Goal: Navigation & Orientation: Find specific page/section

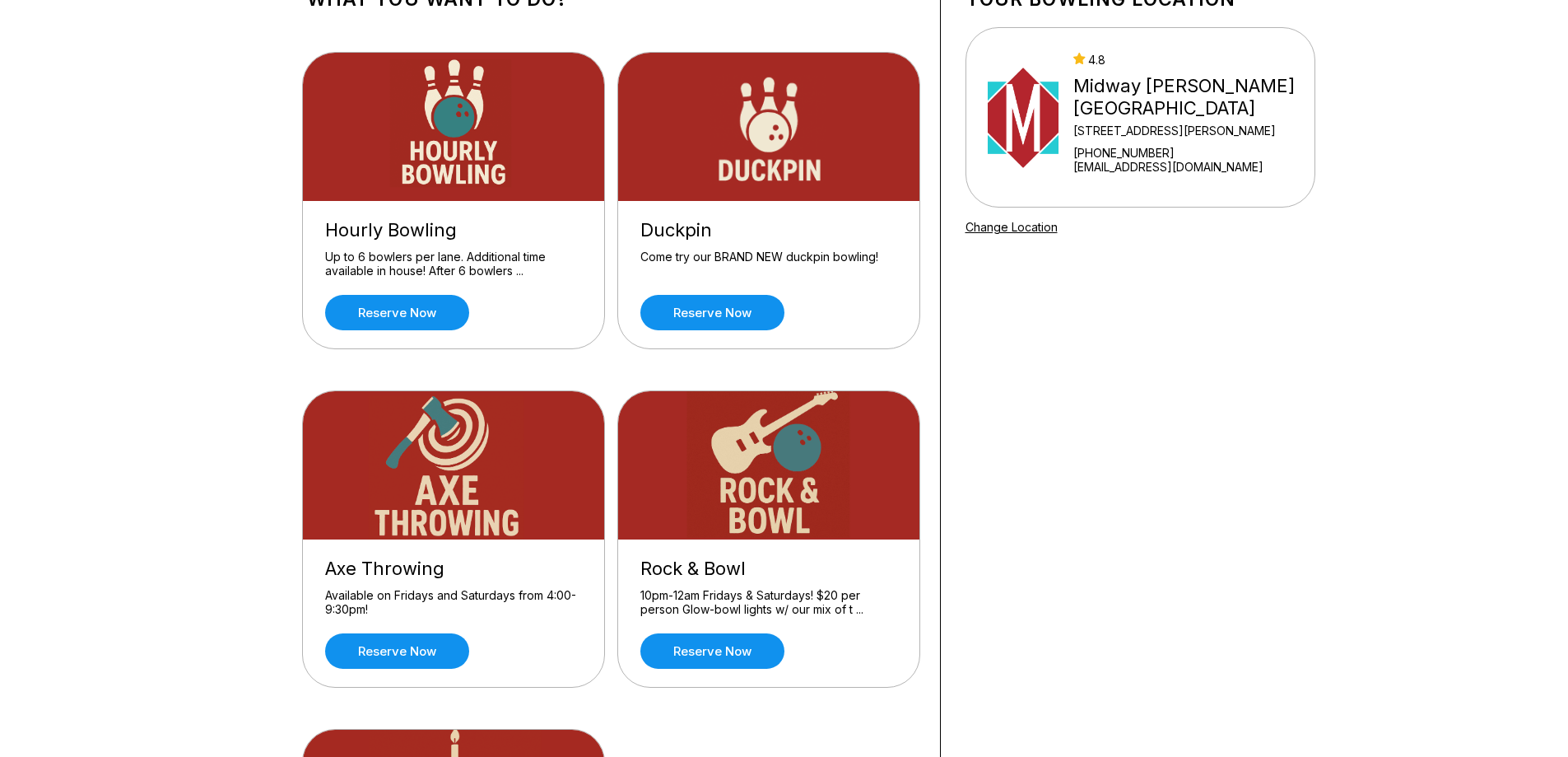
scroll to position [247, 0]
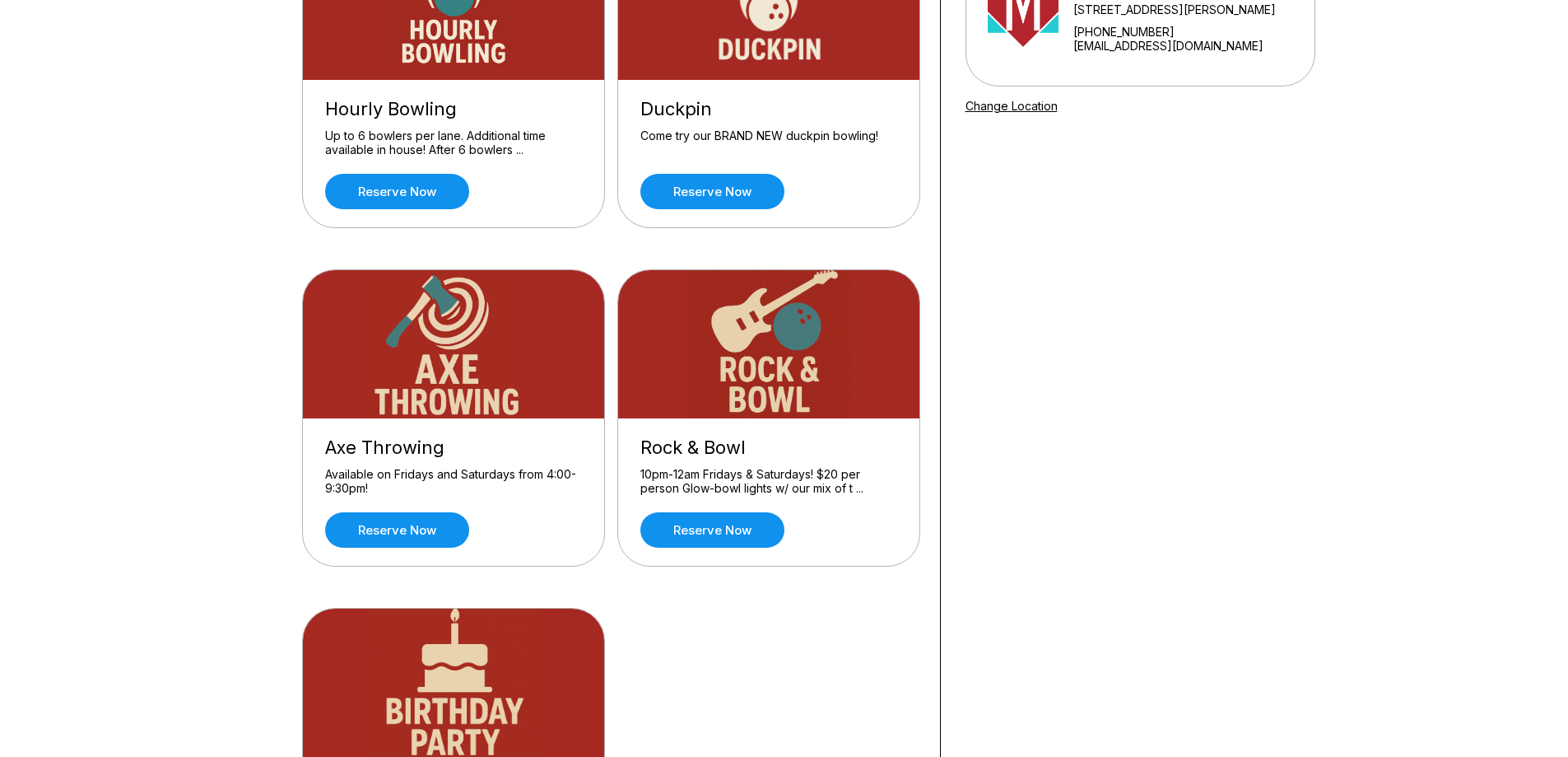
click at [733, 394] on img at bounding box center [769, 344] width 303 height 148
click at [808, 413] on img at bounding box center [769, 344] width 303 height 148
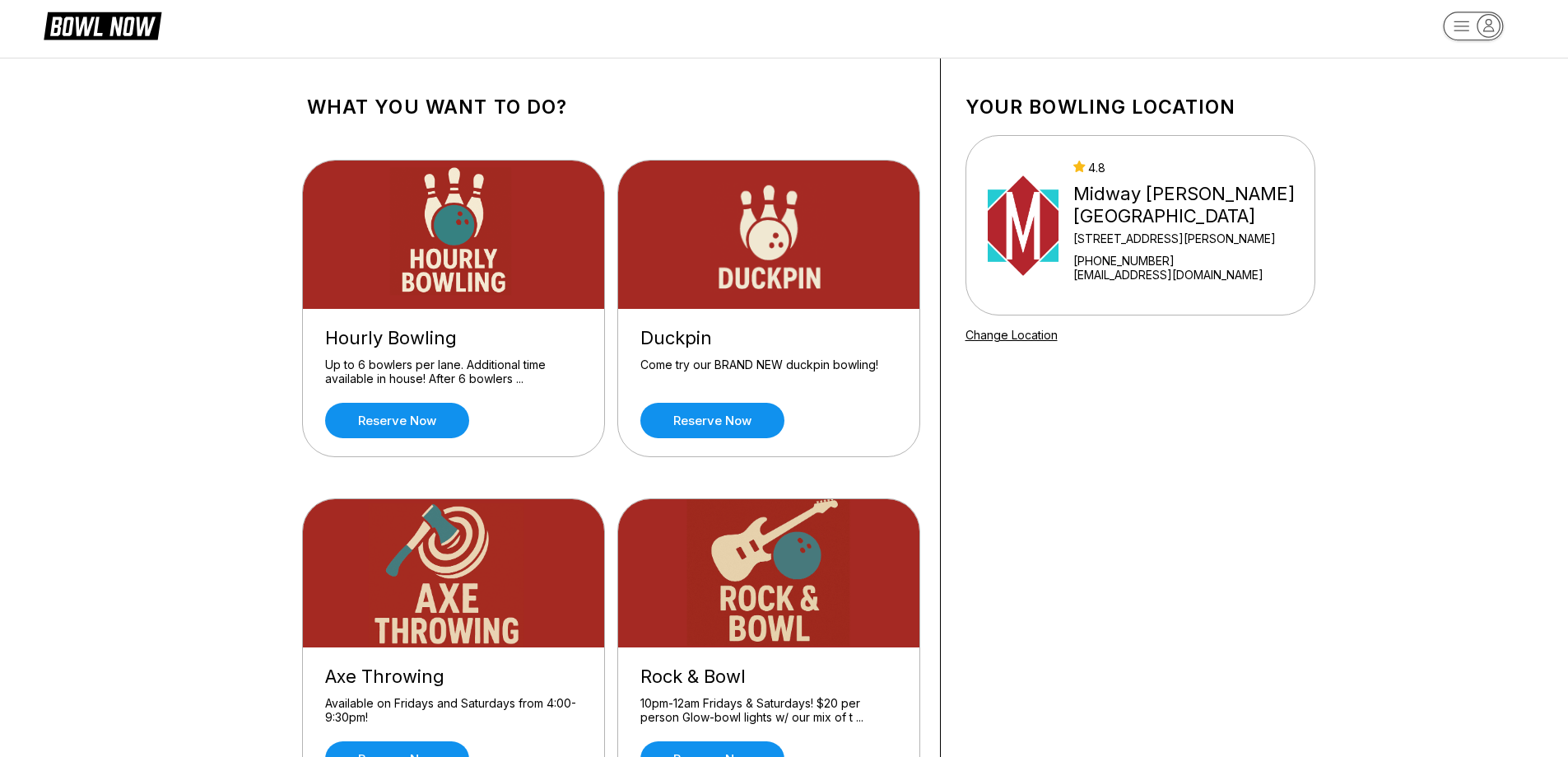
scroll to position [0, 0]
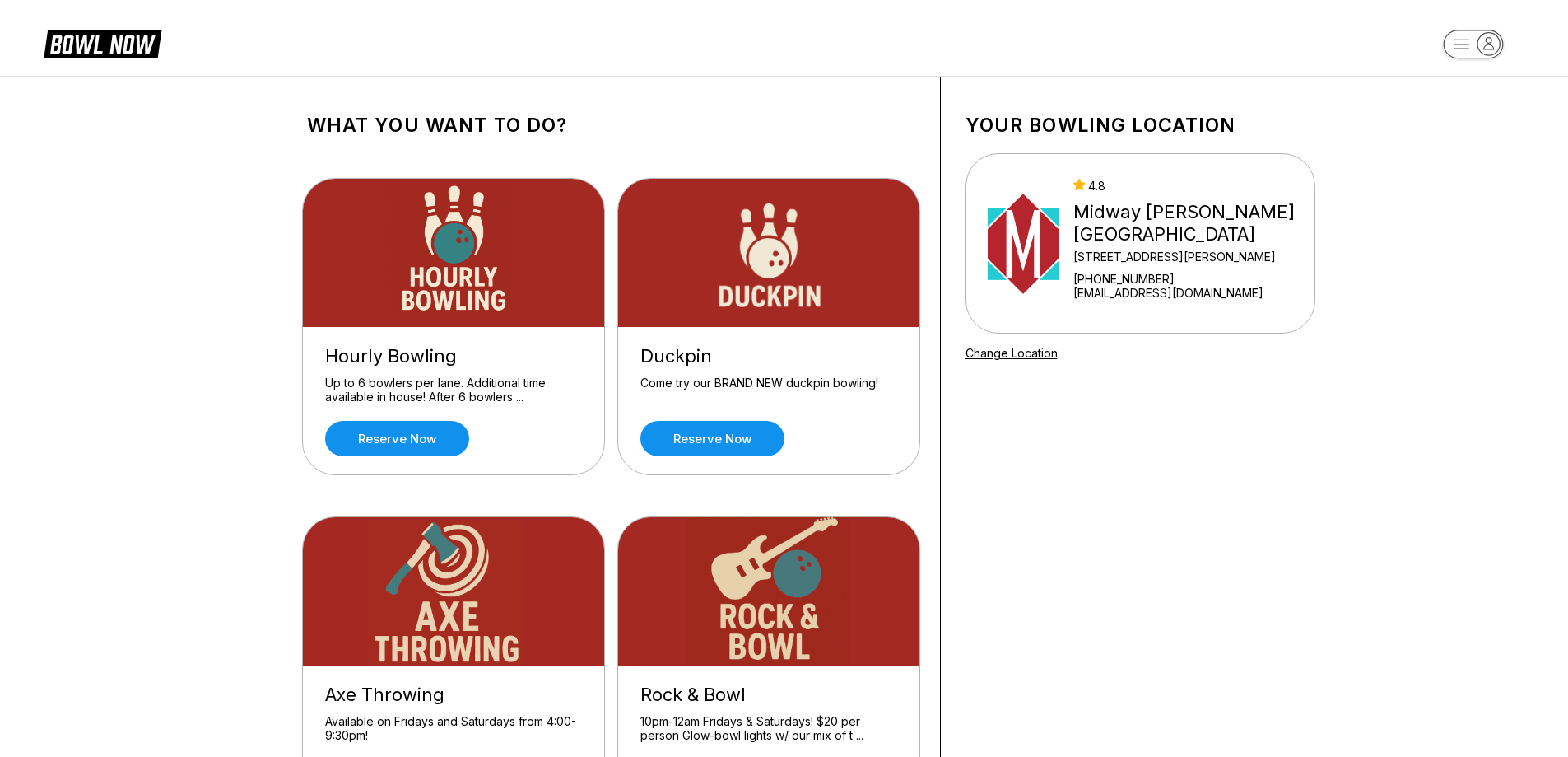
click at [130, 50] on icon at bounding box center [114, 45] width 41 height 19
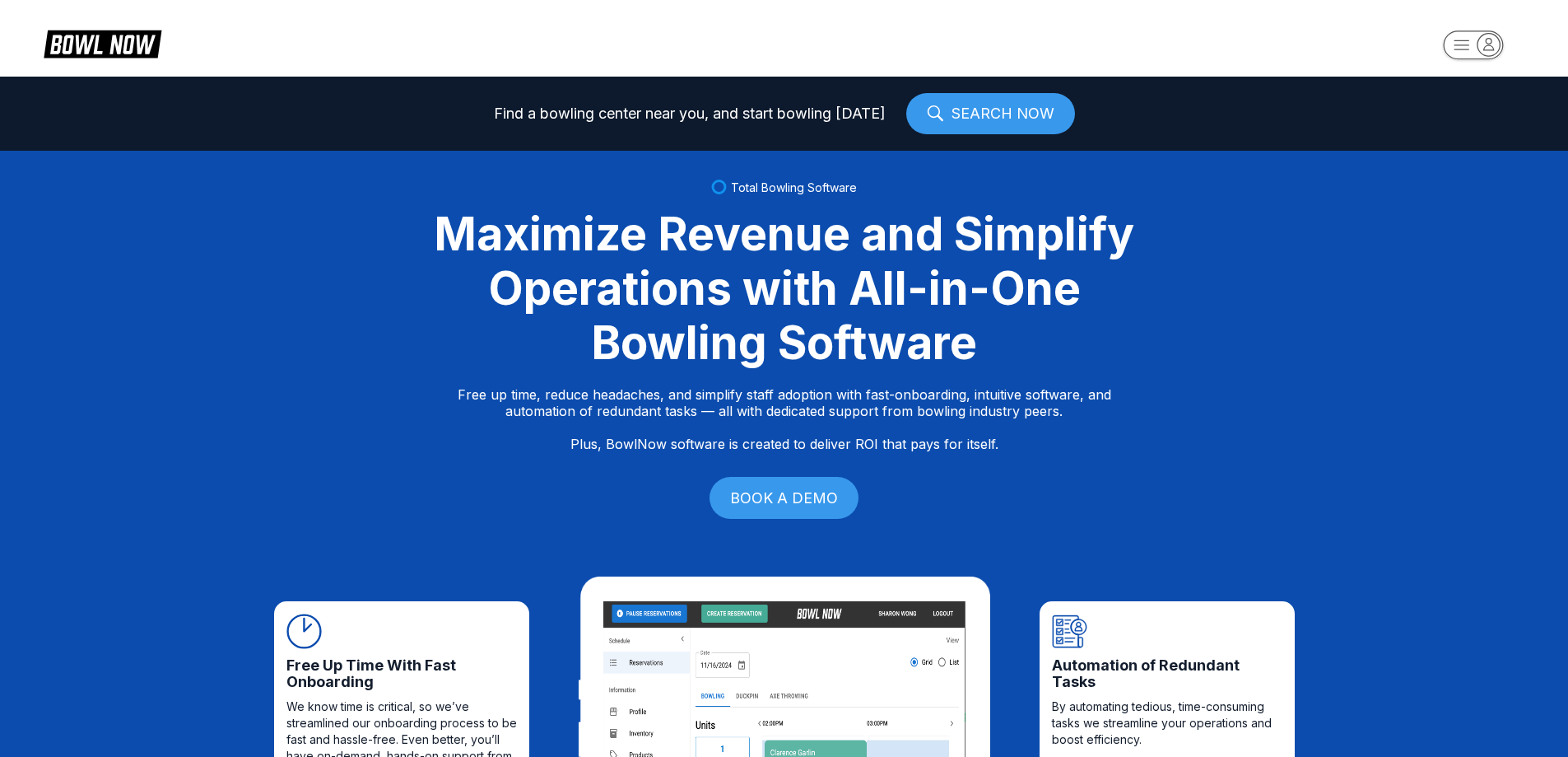
click at [991, 108] on link "SEARCH NOW" at bounding box center [991, 114] width 168 height 41
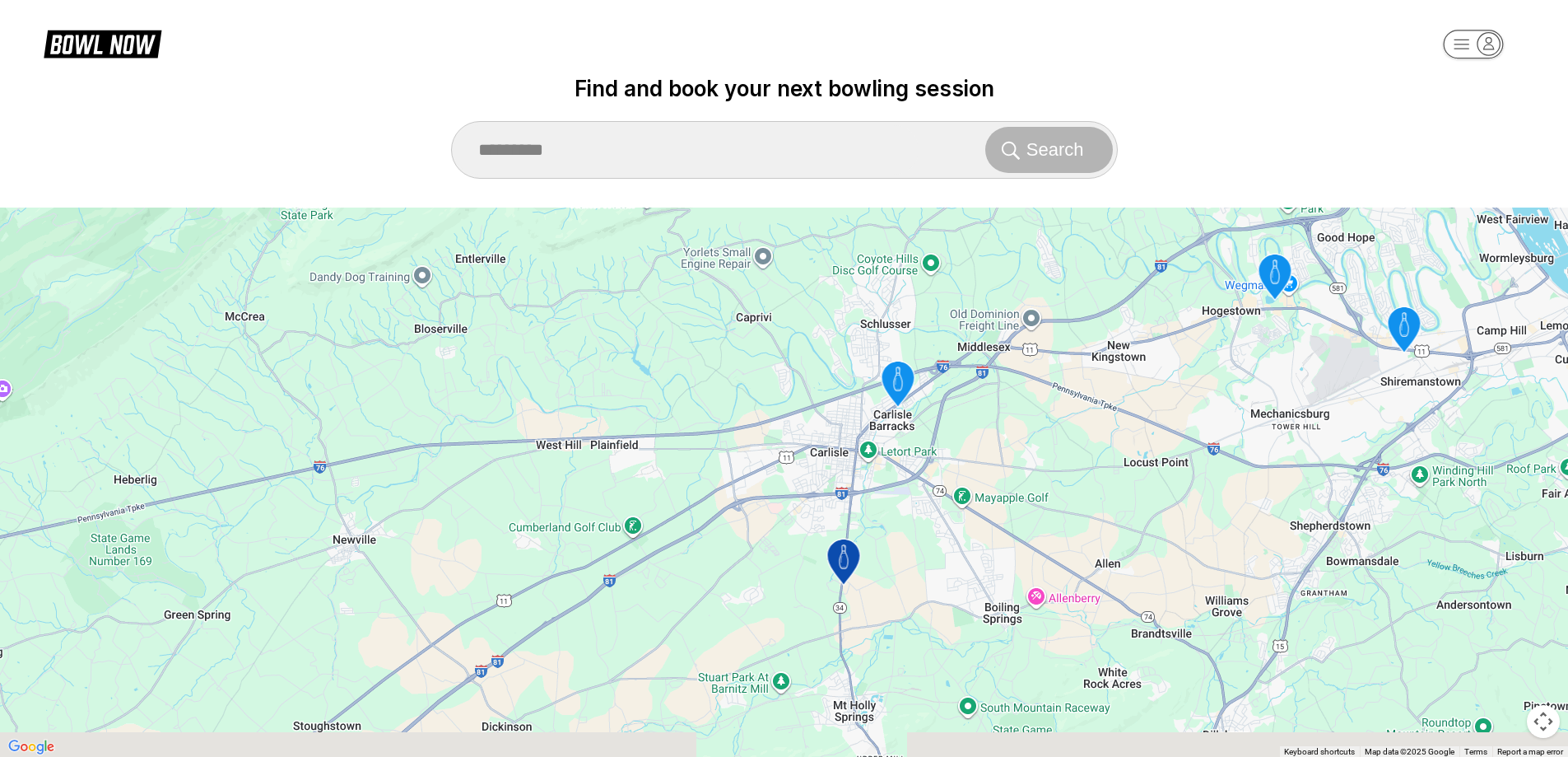
drag, startPoint x: 985, startPoint y: 532, endPoint x: 955, endPoint y: 504, distance: 41.0
click at [957, 506] on div "To activate drag with keyboard, press Alt + Enter. Once in keyboard drag state,…" at bounding box center [784, 482] width 1568 height 550
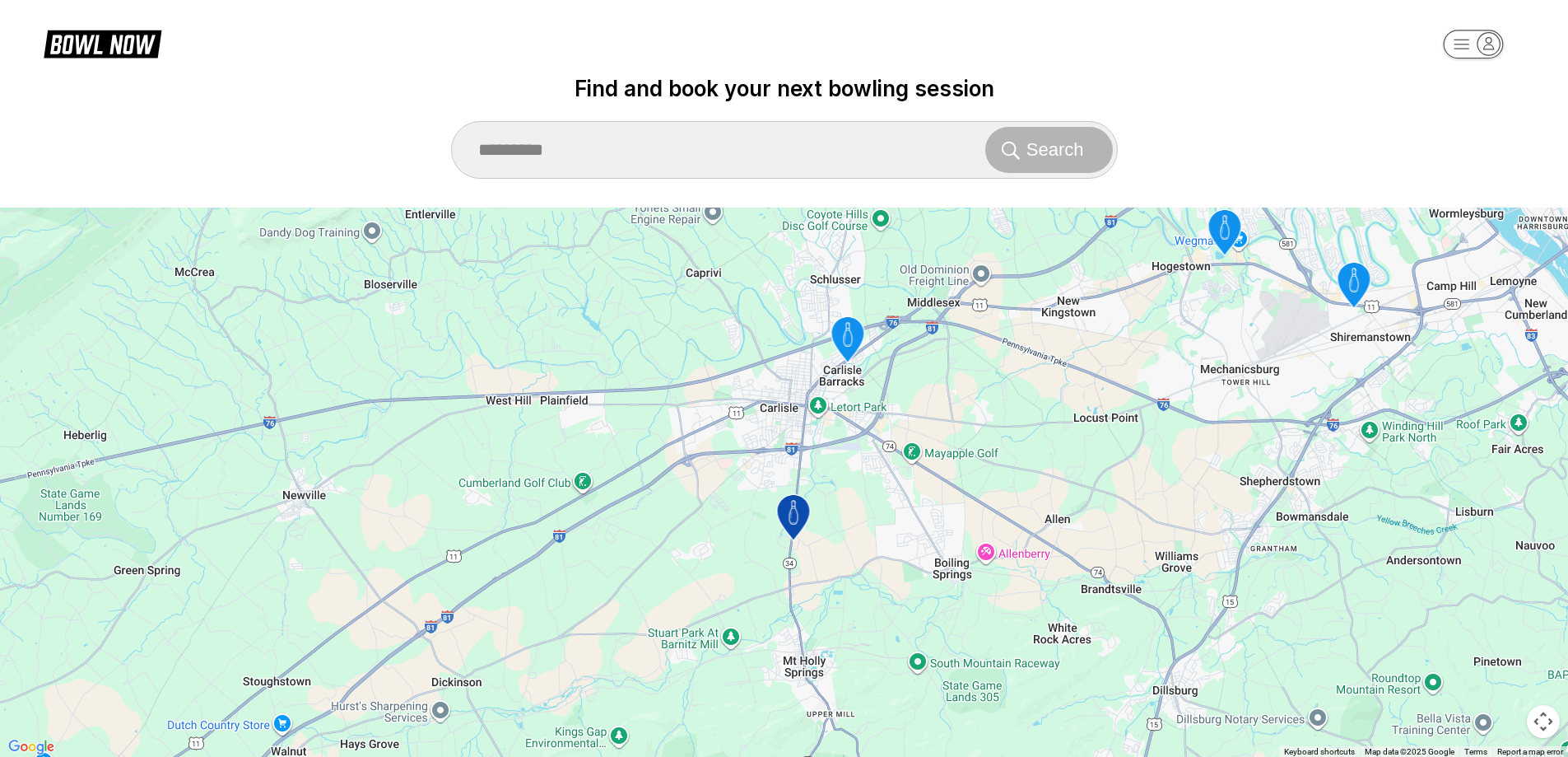
click at [796, 515] on icon "Midway Bowling - Carlisle" at bounding box center [792, 518] width 33 height 46
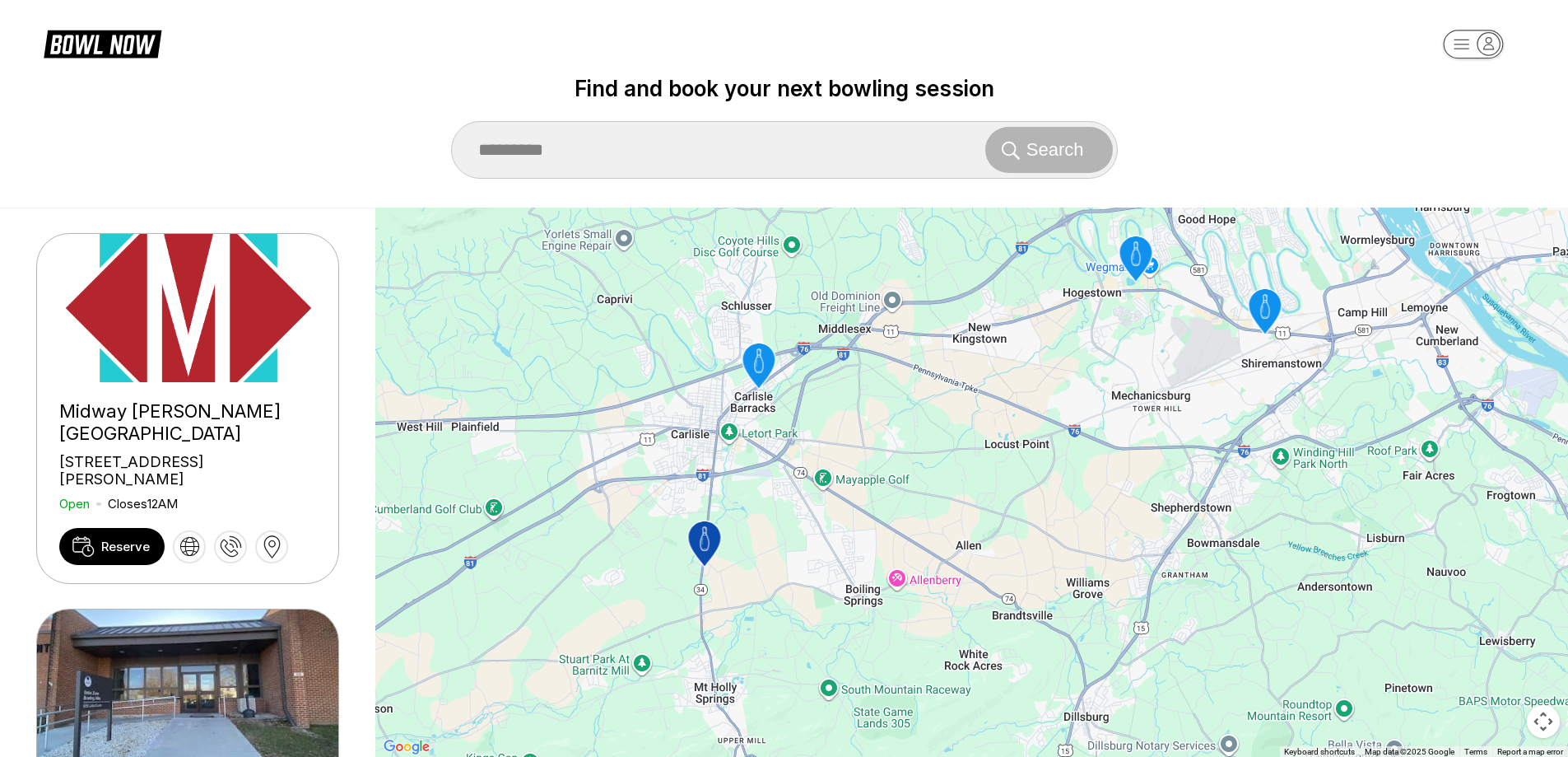
drag, startPoint x: 775, startPoint y: 602, endPoint x: 806, endPoint y: 446, distance: 159.1
click at [792, 501] on div "To activate drag with keyboard, press Alt + Enter. Once in keyboard drag state,…" at bounding box center [972, 482] width 1193 height 550
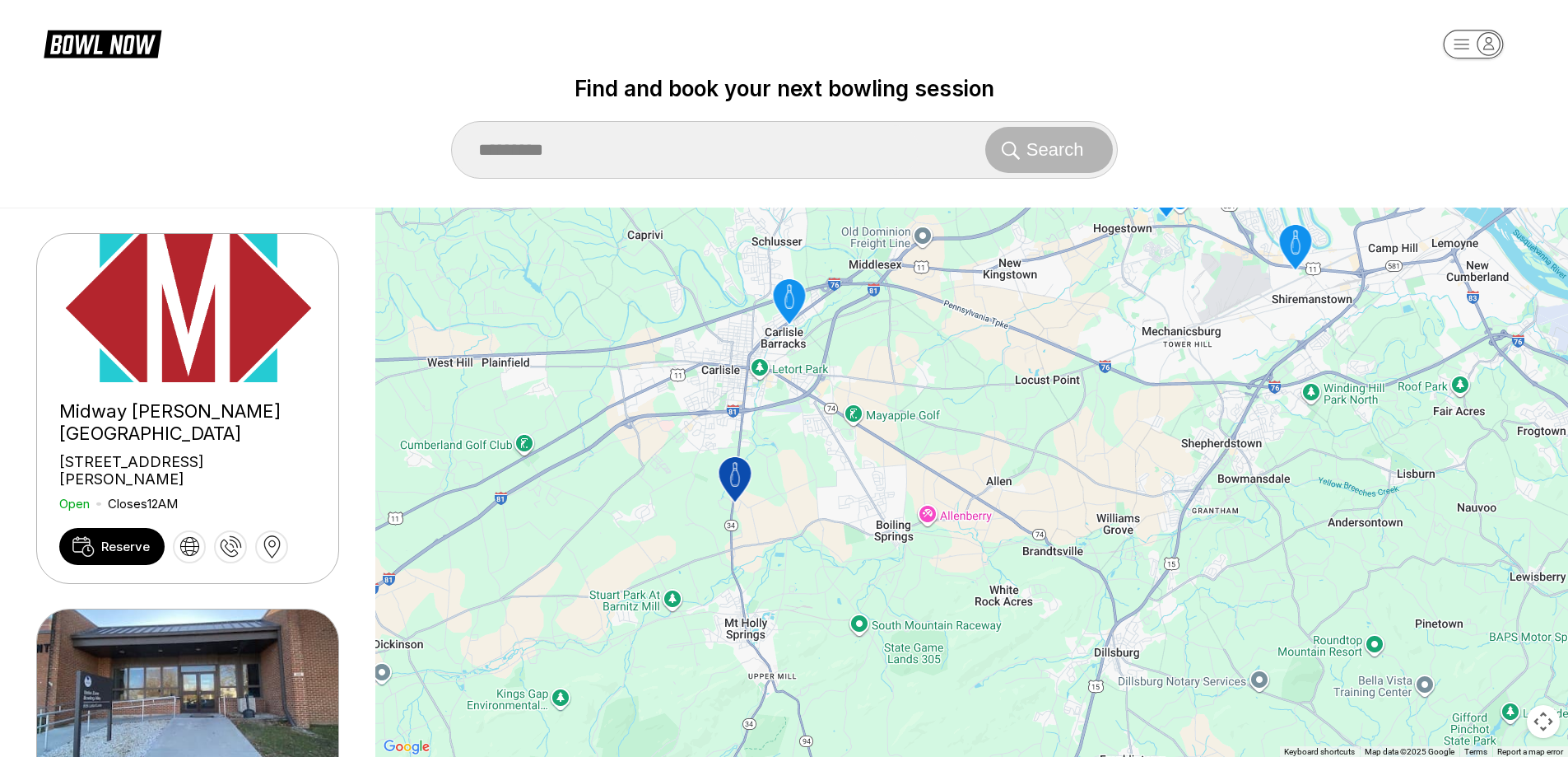
drag, startPoint x: 806, startPoint y: 446, endPoint x: 823, endPoint y: 487, distance: 44.4
click at [823, 487] on div "To activate drag with keyboard, press Alt + Enter. Once in keyboard drag state,…" at bounding box center [972, 482] width 1193 height 550
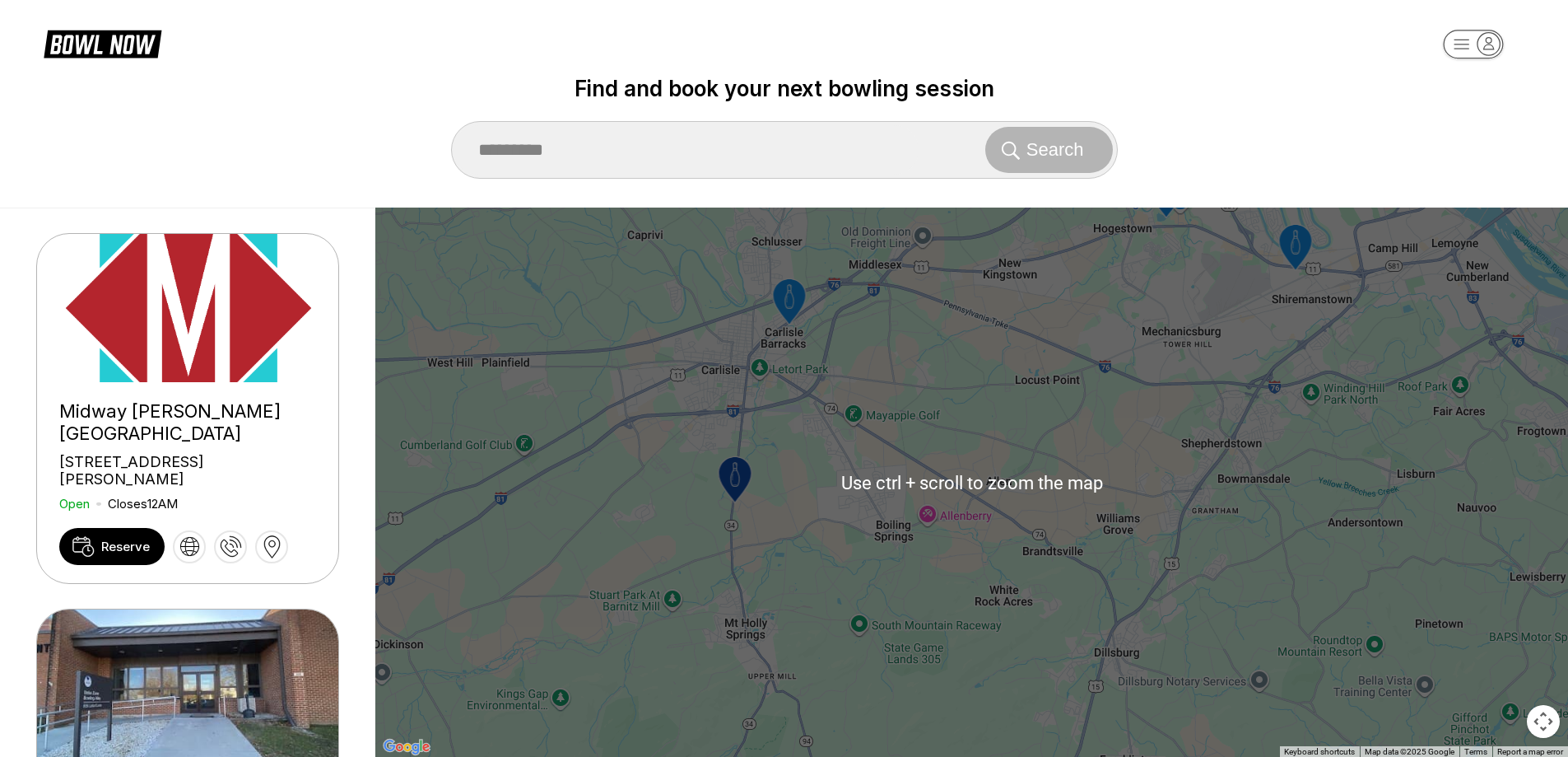
click at [1238, 427] on div "To activate drag with keyboard, press Alt + Enter. Once in keyboard drag state,…" at bounding box center [972, 482] width 1193 height 550
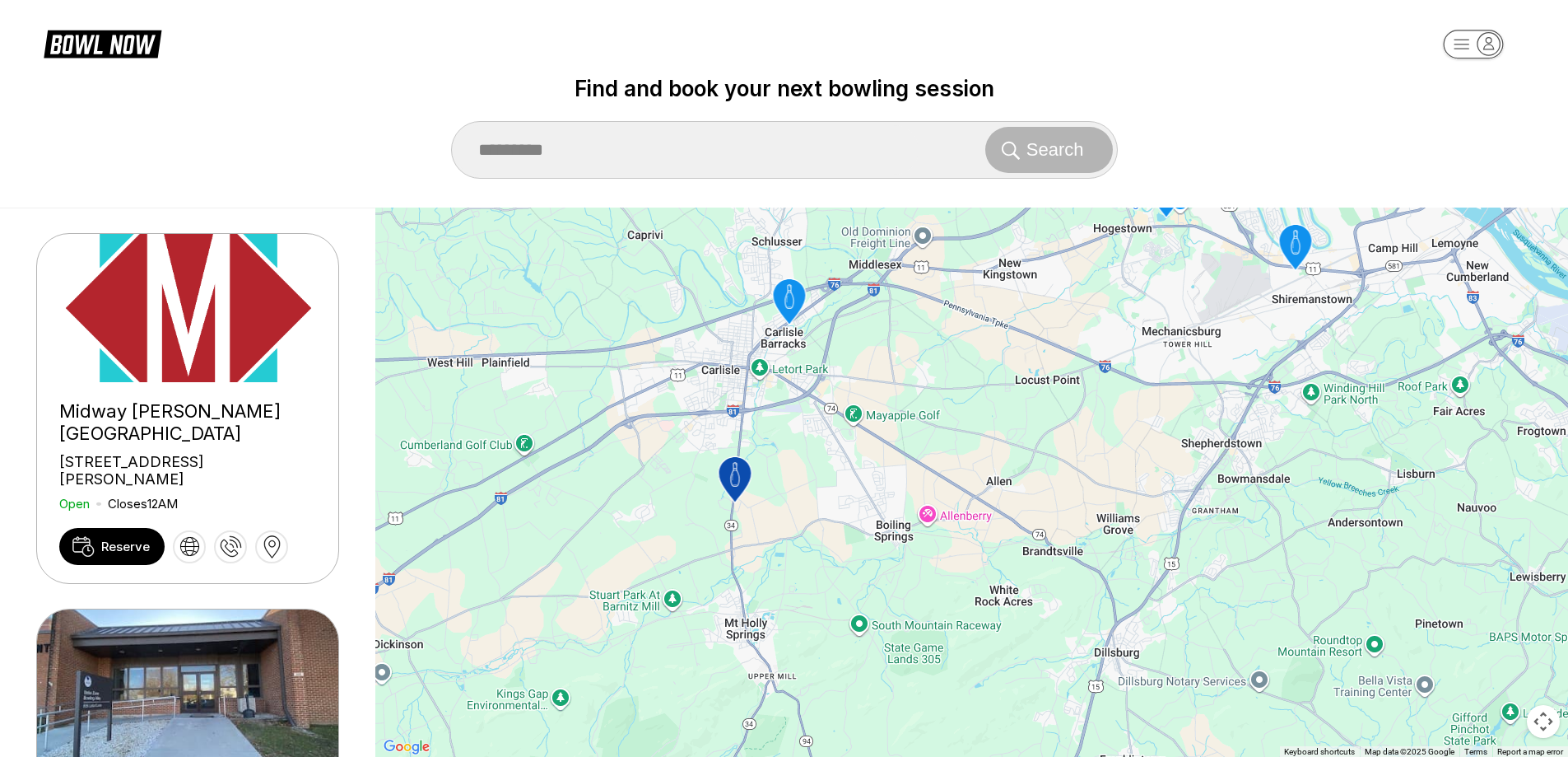
click at [1298, 257] on icon "Trindle Bowl" at bounding box center [1294, 248] width 33 height 46
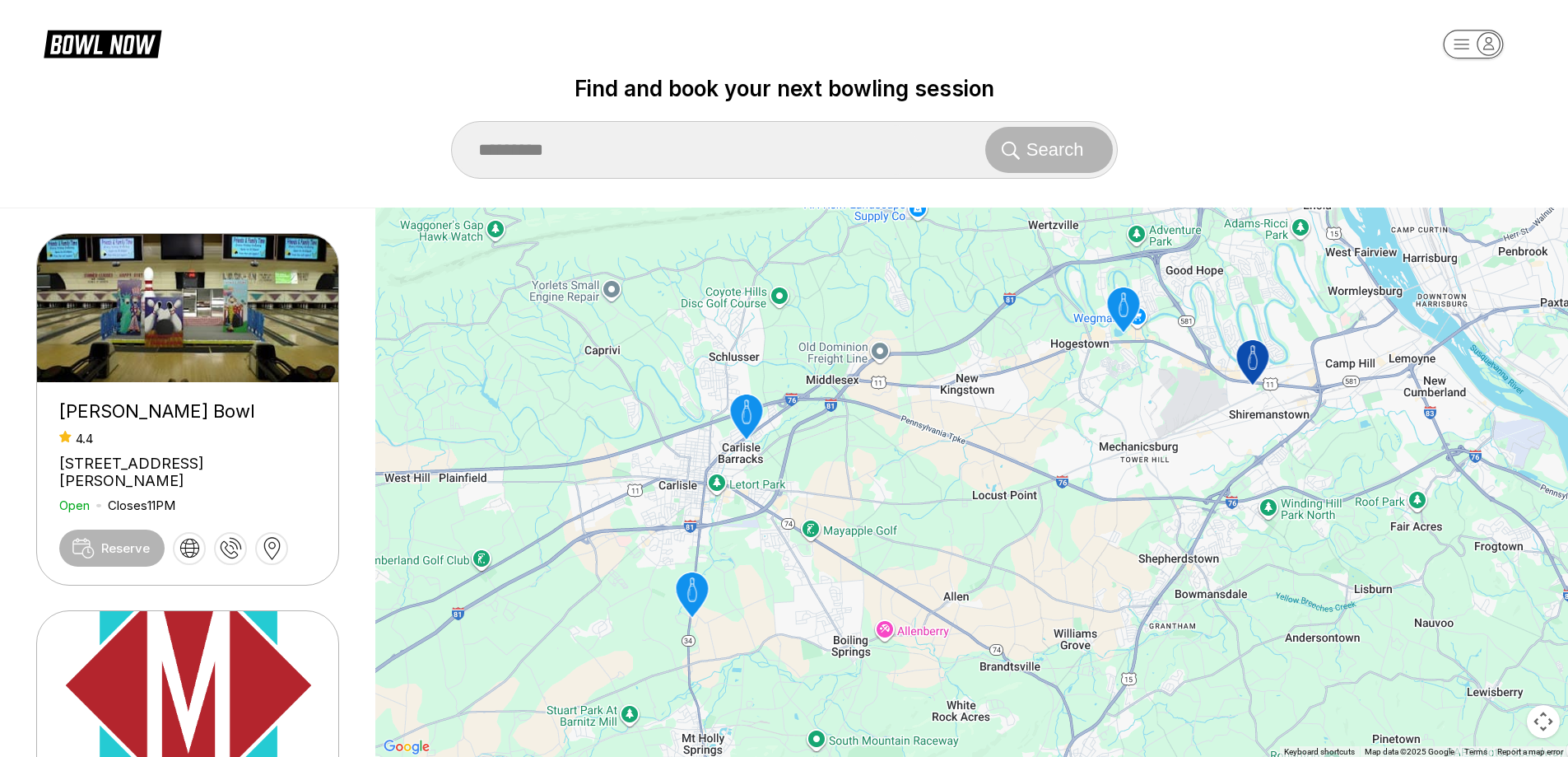
click at [1248, 358] on icon "Trindle Bowl" at bounding box center [1251, 363] width 33 height 46
click at [1112, 308] on icon "ABC West Lanes and Lounge" at bounding box center [1122, 310] width 33 height 46
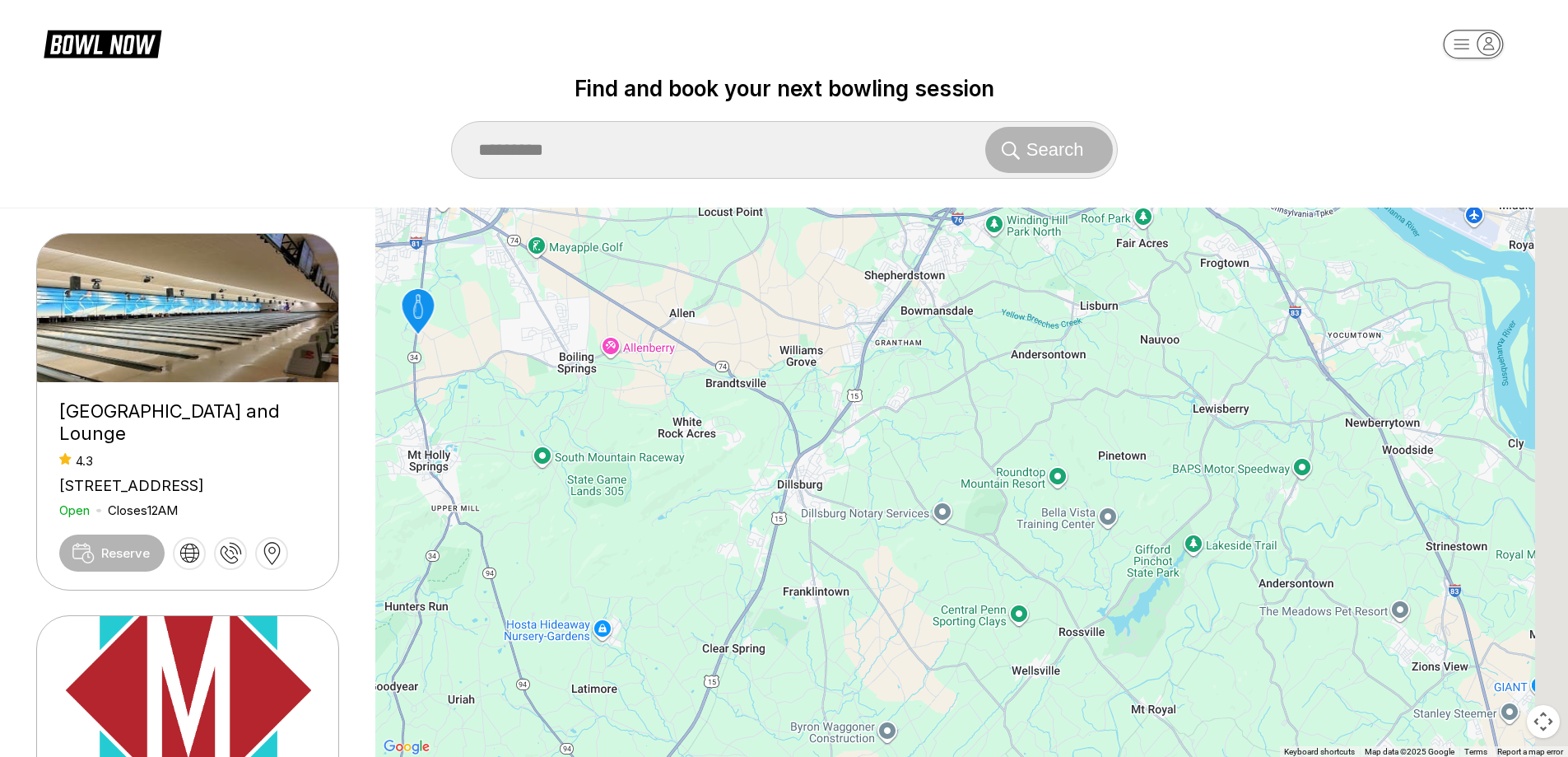
drag, startPoint x: 1259, startPoint y: 555, endPoint x: 973, endPoint y: 265, distance: 407.3
click at [973, 265] on div "To activate drag with keyboard, press Alt + Enter. Once in keyboard drag state,…" at bounding box center [972, 482] width 1193 height 550
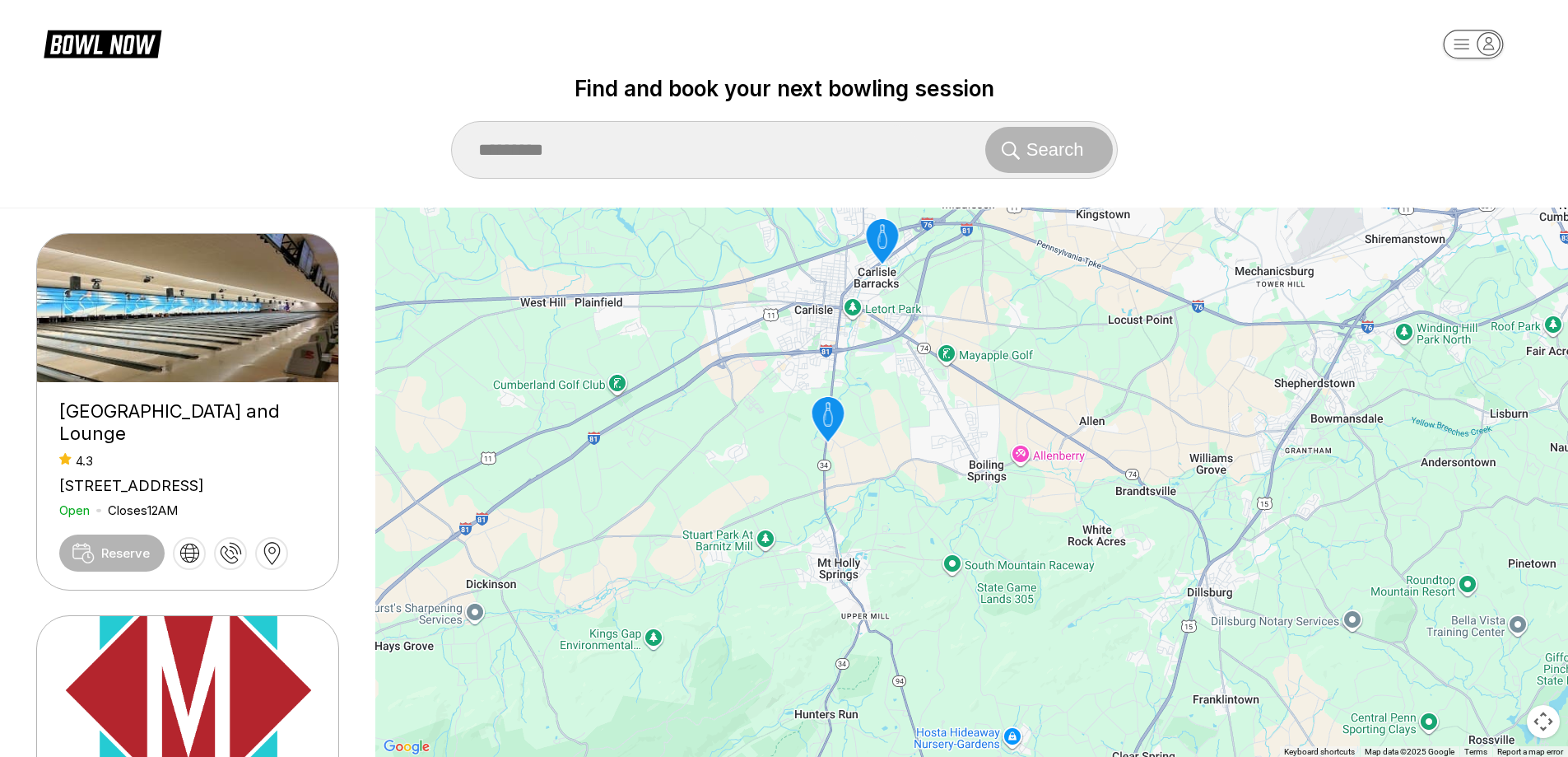
drag, startPoint x: 865, startPoint y: 423, endPoint x: 1283, endPoint y: 536, distance: 433.0
click at [1283, 536] on div "To activate drag with keyboard, press Alt + Enter. Once in keyboard drag state,…" at bounding box center [972, 482] width 1193 height 550
